Goal: Task Accomplishment & Management: Manage account settings

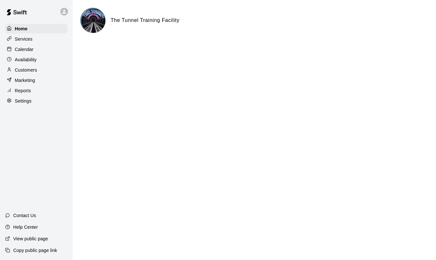
click at [27, 36] on p "Services" at bounding box center [24, 39] width 18 height 6
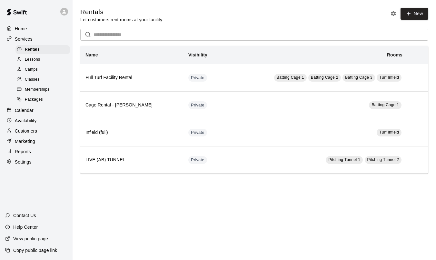
click at [24, 109] on p "Calendar" at bounding box center [24, 110] width 19 height 6
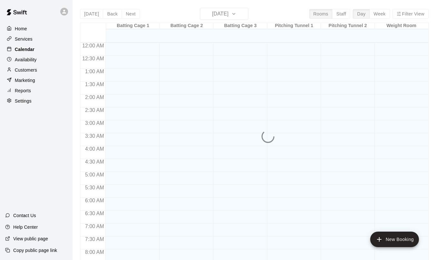
scroll to position [351, 0]
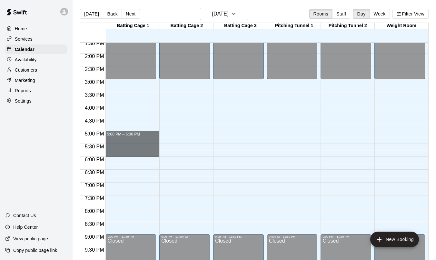
drag, startPoint x: 130, startPoint y: 137, endPoint x: 129, endPoint y: 155, distance: 18.4
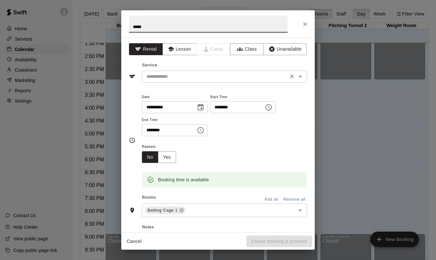
type input "*****"
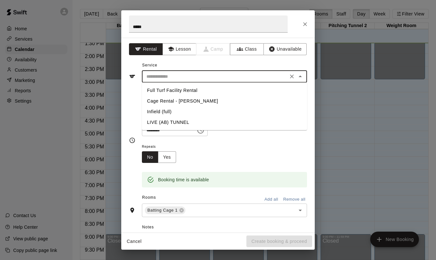
click at [181, 74] on input "text" at bounding box center [215, 77] width 142 height 8
click at [175, 100] on li "Cage Rental - [PERSON_NAME]" at bounding box center [224, 101] width 165 height 11
type input "**********"
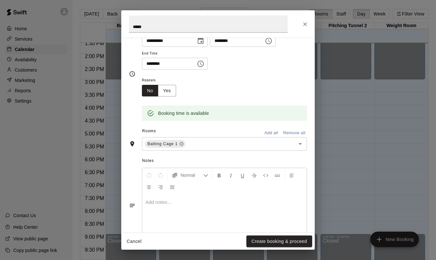
scroll to position [66, 0]
click at [266, 242] on button "Create booking & proceed" at bounding box center [280, 242] width 66 height 12
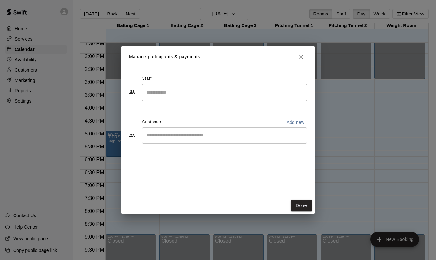
click at [201, 100] on div "​" at bounding box center [224, 92] width 165 height 17
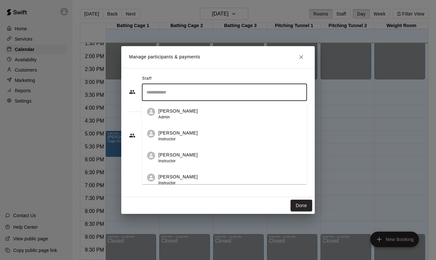
click at [214, 74] on div "Staff" at bounding box center [218, 79] width 178 height 10
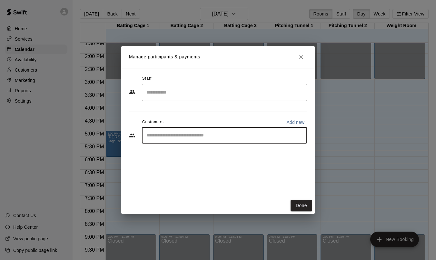
click at [192, 136] on input "Start typing to search customers..." at bounding box center [224, 135] width 159 height 6
type input "****"
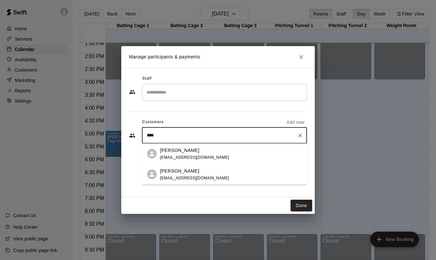
click at [175, 153] on p "[PERSON_NAME]" at bounding box center [179, 150] width 39 height 7
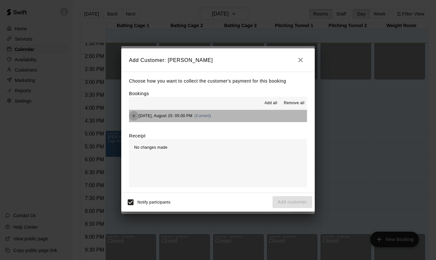
click at [134, 116] on icon "Add" at bounding box center [134, 116] width 4 height 4
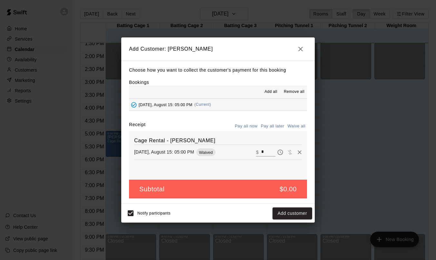
click at [272, 126] on button "Pay all later" at bounding box center [273, 126] width 27 height 10
click at [272, 125] on button "Pay all later" at bounding box center [273, 126] width 27 height 10
click at [285, 215] on button "Add customer" at bounding box center [293, 214] width 40 height 12
click at [262, 149] on input "*" at bounding box center [268, 152] width 14 height 8
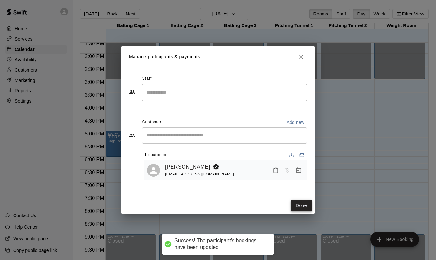
click at [297, 207] on button "Done" at bounding box center [302, 206] width 22 height 12
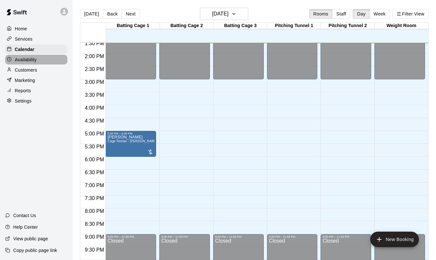
click at [33, 59] on p "Availability" at bounding box center [26, 59] width 22 height 6
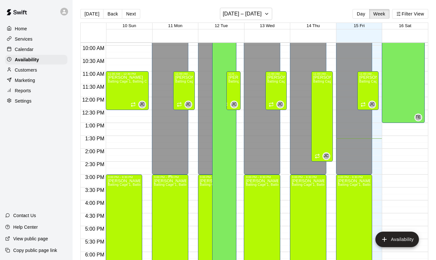
scroll to position [251, 0]
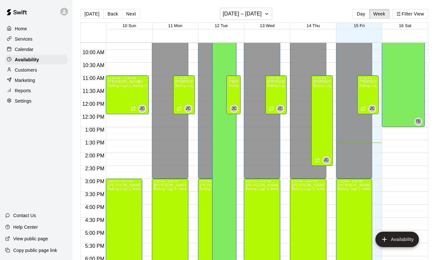
click at [32, 53] on div "Calendar" at bounding box center [36, 50] width 62 height 10
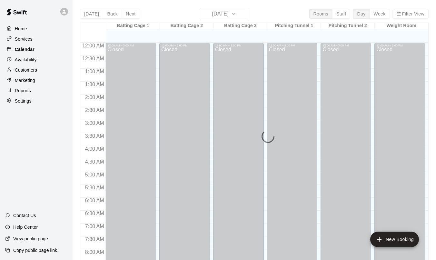
scroll to position [351, 0]
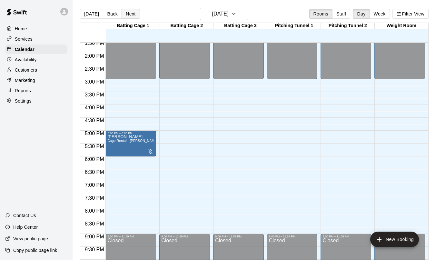
click at [133, 14] on button "Next" at bounding box center [131, 14] width 18 height 10
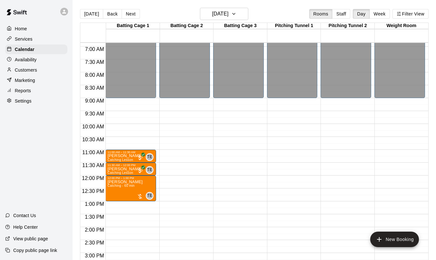
scroll to position [171, 0]
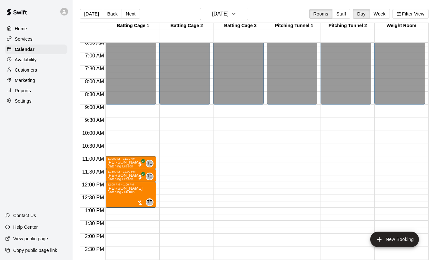
click at [30, 64] on div "Availability" at bounding box center [36, 60] width 62 height 10
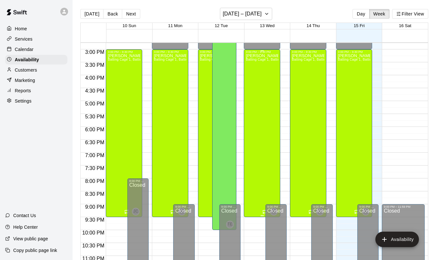
scroll to position [395, 0]
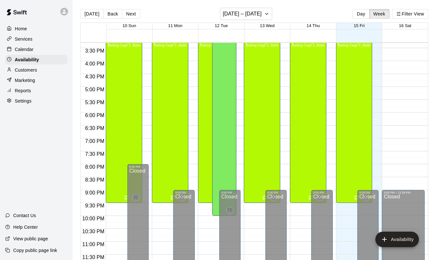
click at [37, 51] on div "Calendar" at bounding box center [36, 50] width 62 height 10
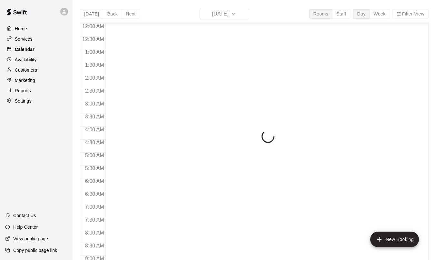
scroll to position [352, 0]
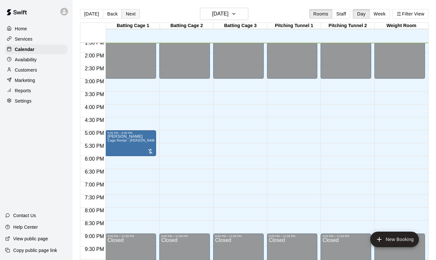
click at [131, 14] on button "Next" at bounding box center [131, 14] width 18 height 10
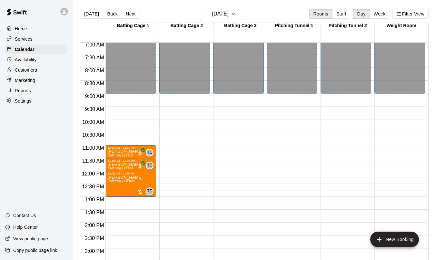
scroll to position [166, 0]
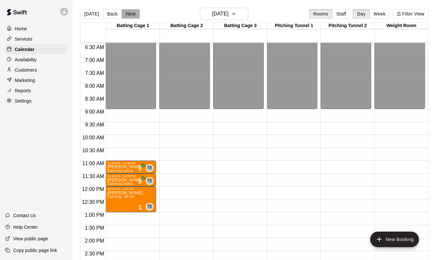
click at [129, 12] on button "Next" at bounding box center [131, 14] width 18 height 10
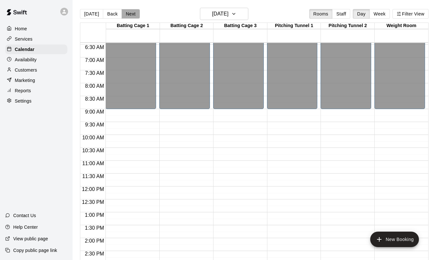
click at [129, 12] on button "Next" at bounding box center [131, 14] width 18 height 10
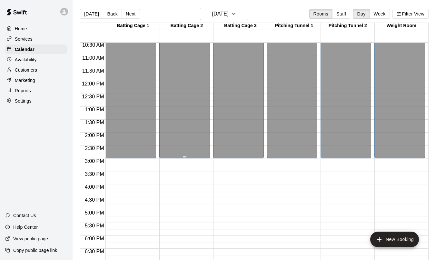
scroll to position [271, 0]
click at [131, 20] on div "[DATE] Back [DATE][DATE] Rooms Staff Day Week Filter View" at bounding box center [254, 15] width 349 height 15
click at [378, 11] on button "Week" at bounding box center [380, 14] width 20 height 10
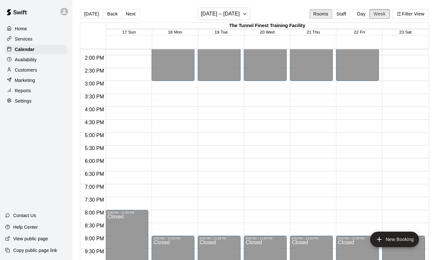
scroll to position [402, 0]
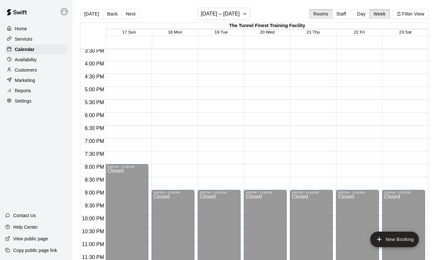
click at [35, 40] on div "Services" at bounding box center [36, 39] width 62 height 10
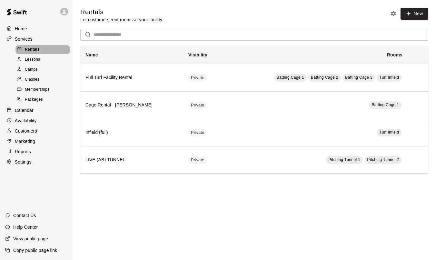
click at [35, 50] on span "Rentals" at bounding box center [32, 49] width 15 height 6
click at [36, 61] on span "Lessons" at bounding box center [32, 59] width 15 height 6
